Goal: Task Accomplishment & Management: Use online tool/utility

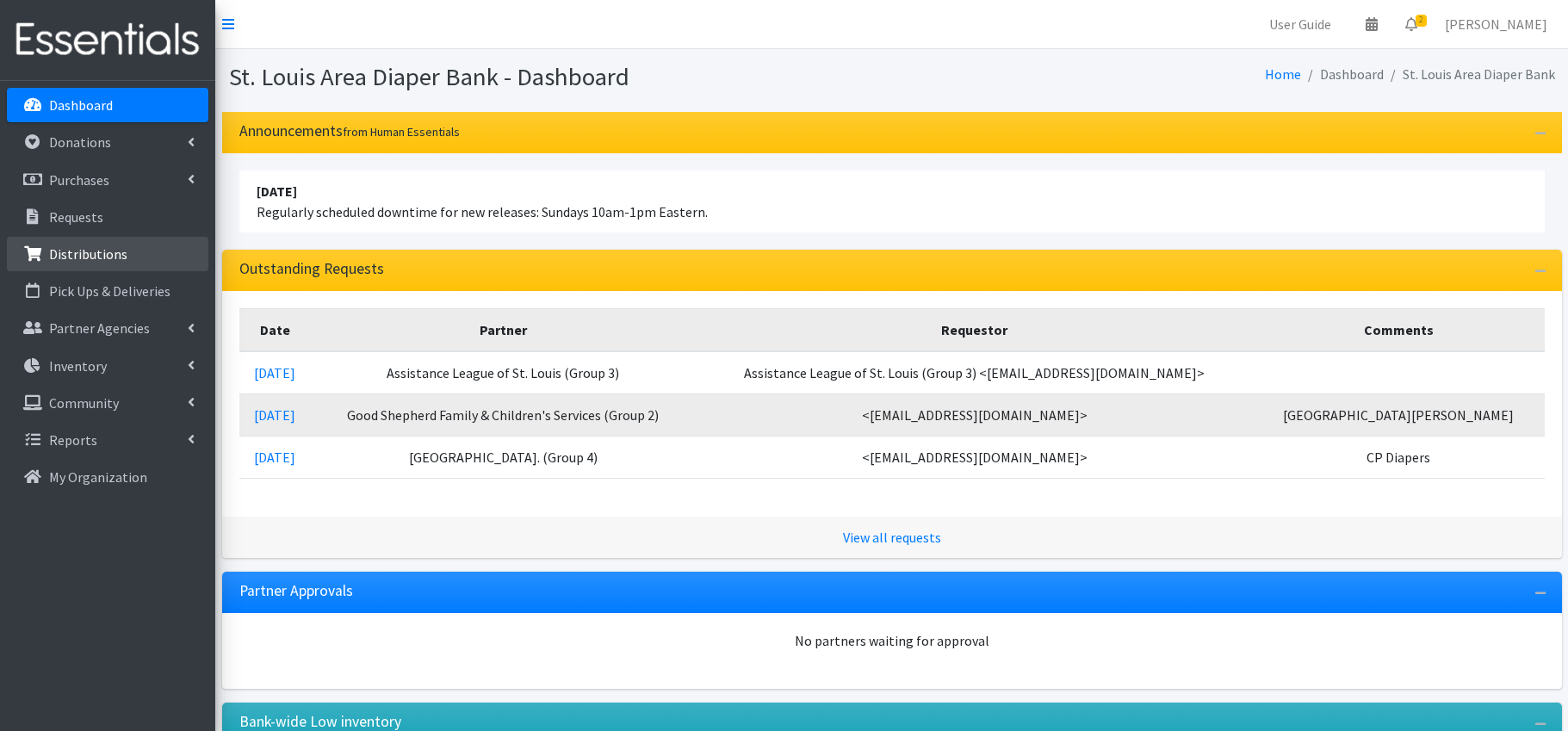
click at [93, 247] on p "Distributions" at bounding box center [89, 254] width 79 height 17
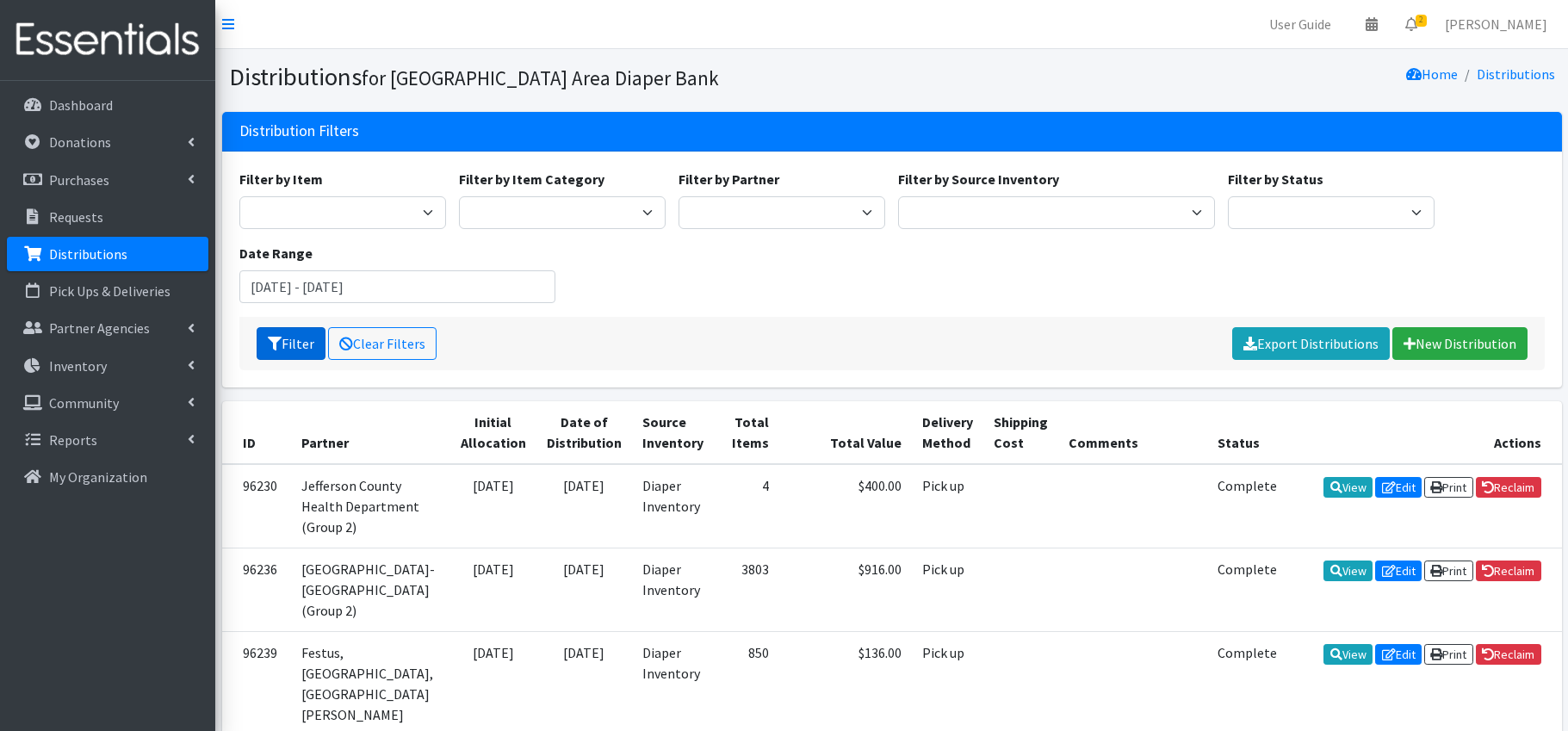
click at [304, 343] on button "Filter" at bounding box center [290, 344] width 69 height 33
click at [343, 287] on input "July 9, 2025 - October 9, 2025" at bounding box center [397, 287] width 317 height 33
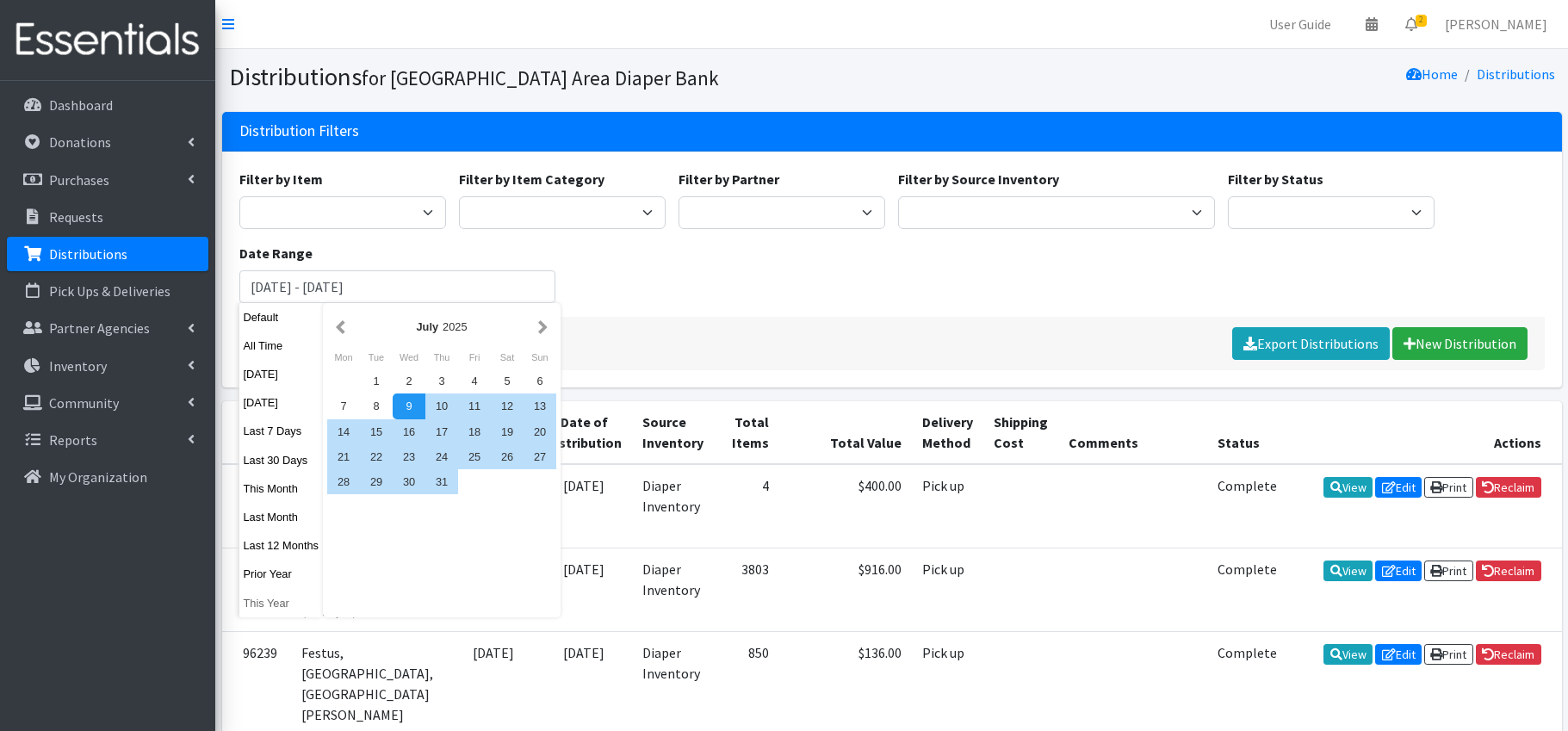
click at [269, 605] on button "This Year" at bounding box center [281, 603] width 84 height 25
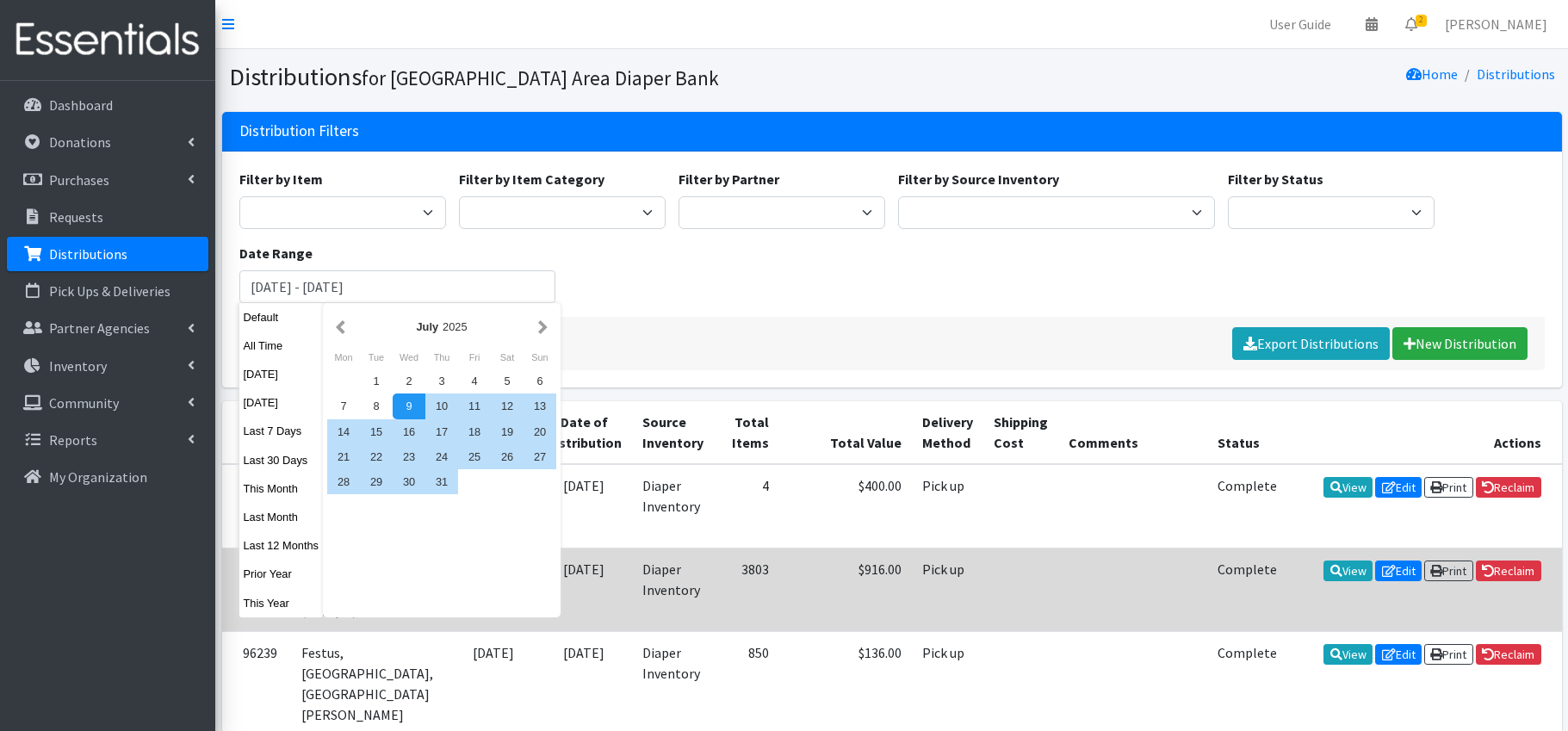
type input "January 1, 2025 - December 31, 2025"
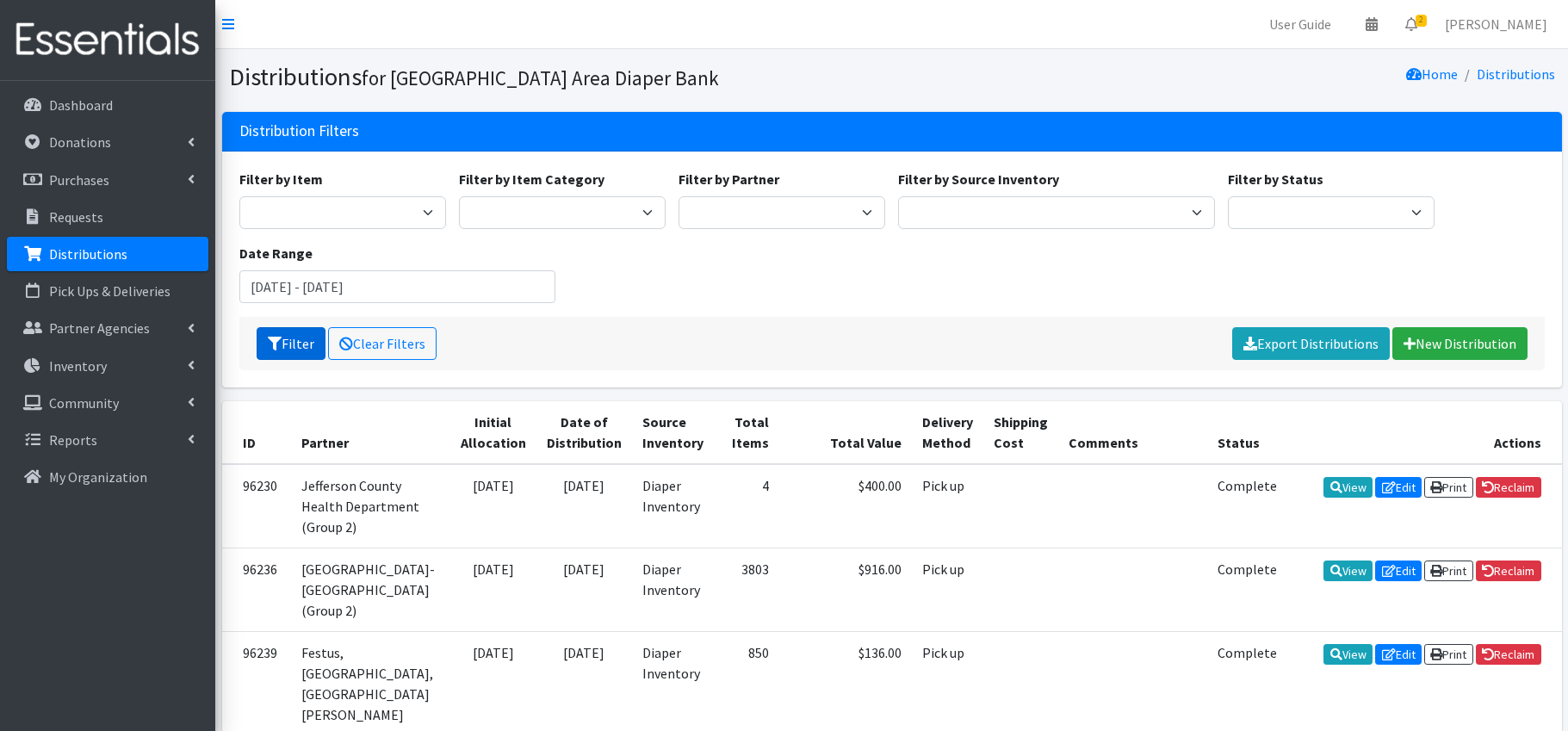
click at [307, 334] on button "Filter" at bounding box center [290, 344] width 69 height 33
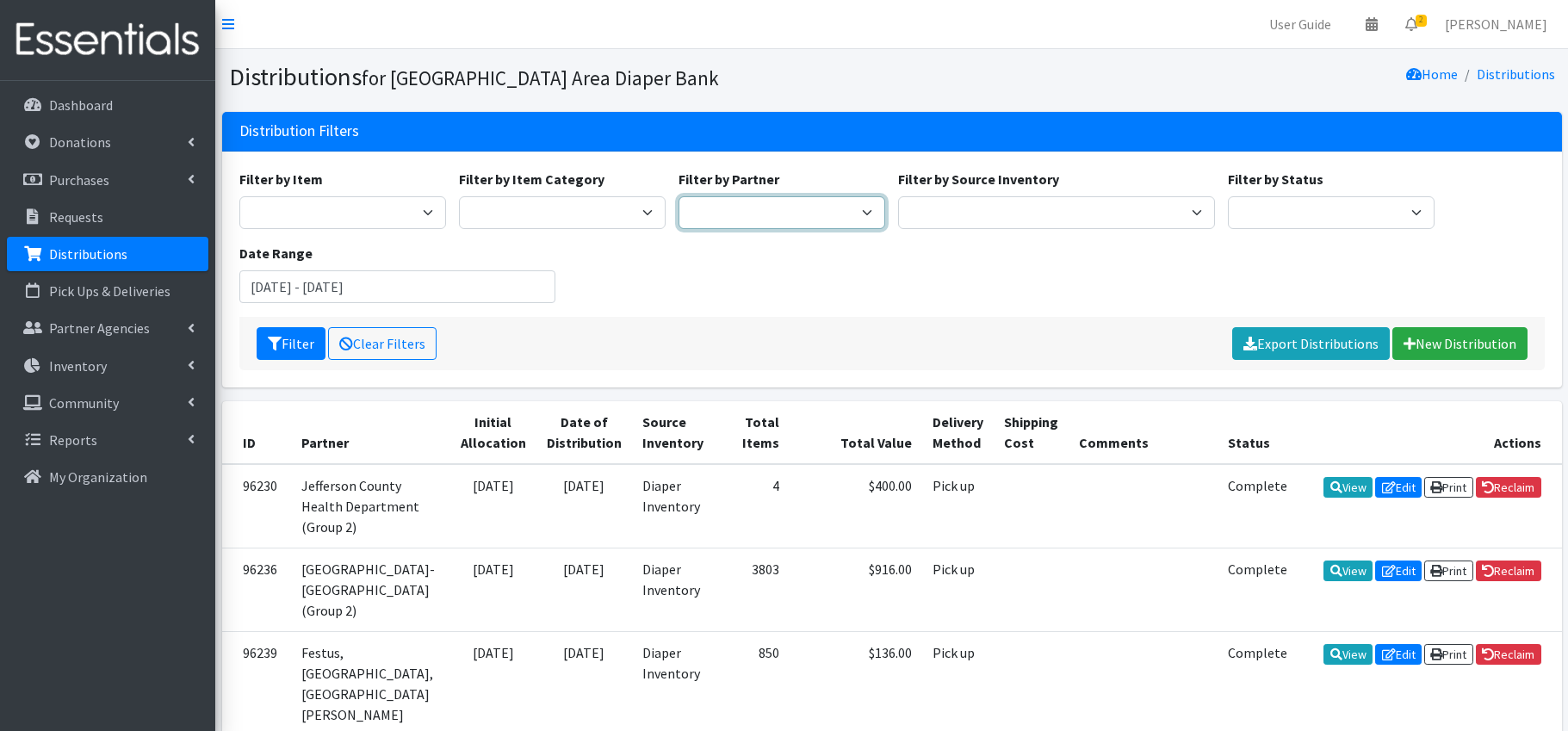
click at [797, 208] on select "Affinia Healthcare (Group 2) Annie Malone (Group 1) Assistance League of St. Lo…" at bounding box center [782, 213] width 207 height 33
select select "3544"
click at [299, 343] on button "Filter" at bounding box center [290, 344] width 69 height 33
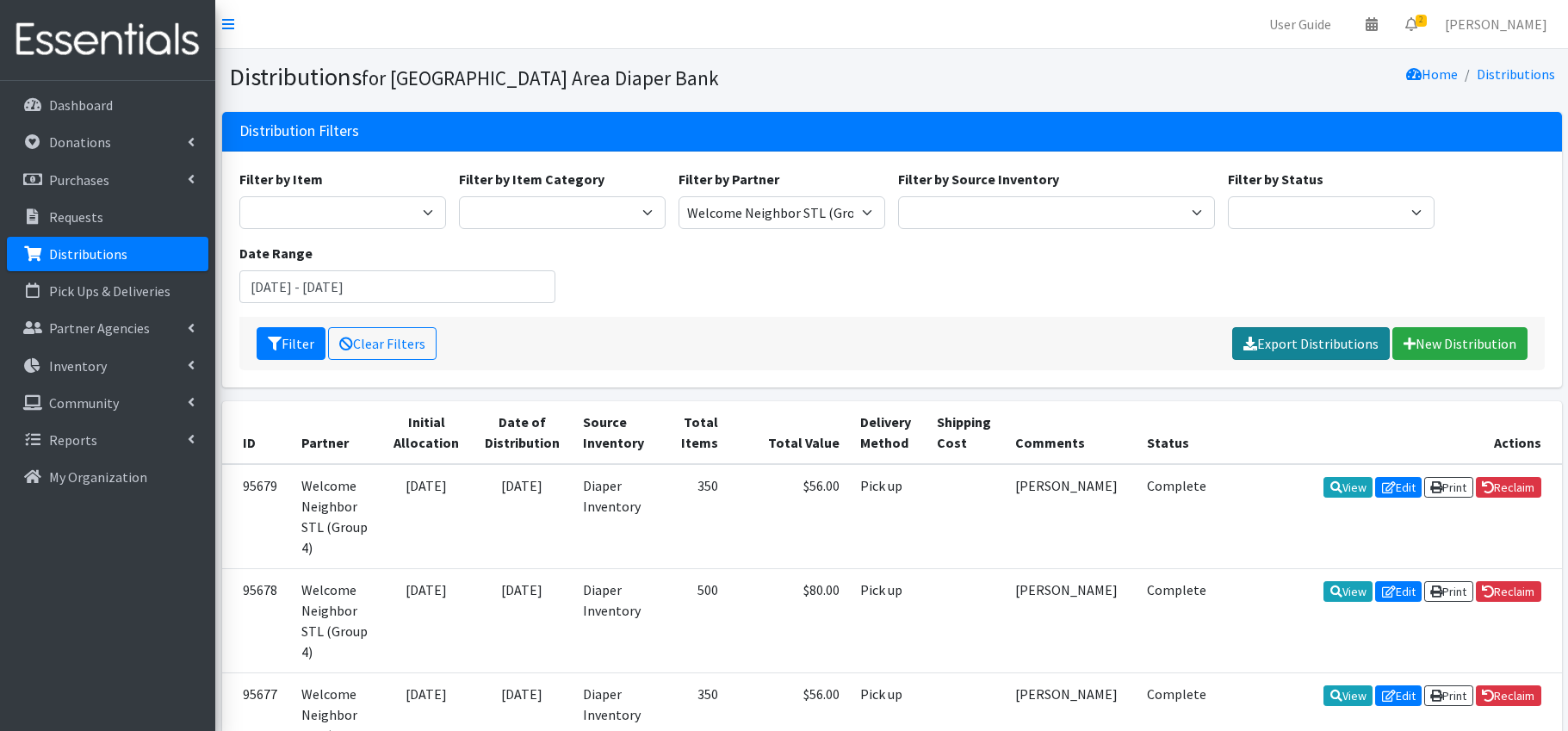
click at [1318, 343] on link "Export Distributions" at bounding box center [1311, 344] width 158 height 33
